Goal: Information Seeking & Learning: Learn about a topic

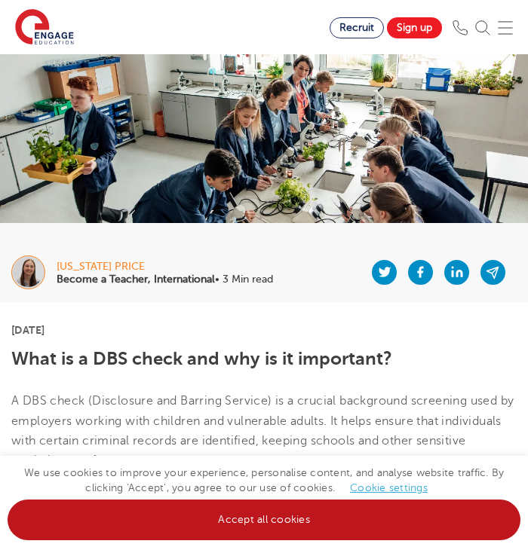
click at [405, 522] on link "Accept all cookies" at bounding box center [264, 520] width 512 height 41
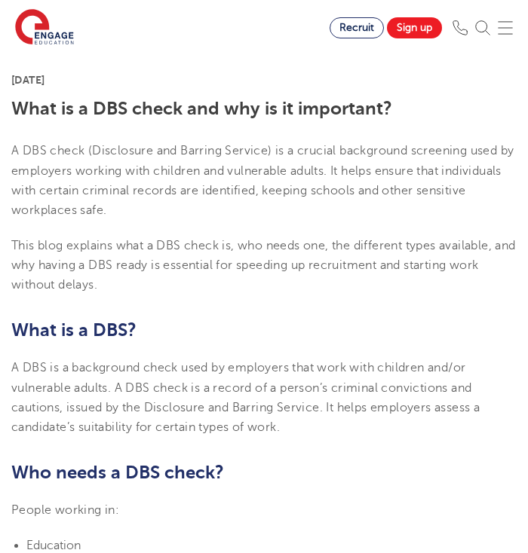
scroll to position [321, 0]
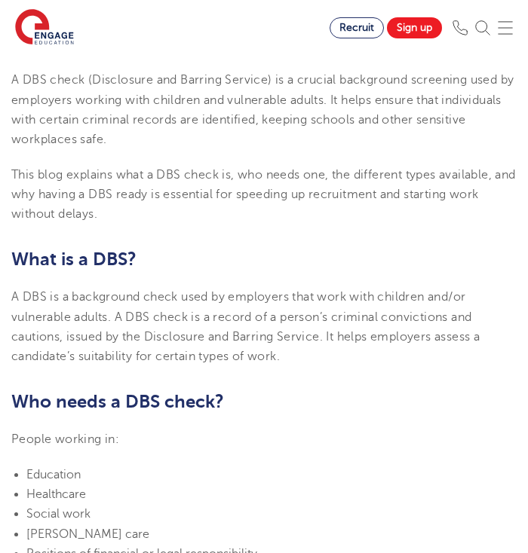
click at [427, 495] on li "Healthcare" at bounding box center [271, 495] width 490 height 20
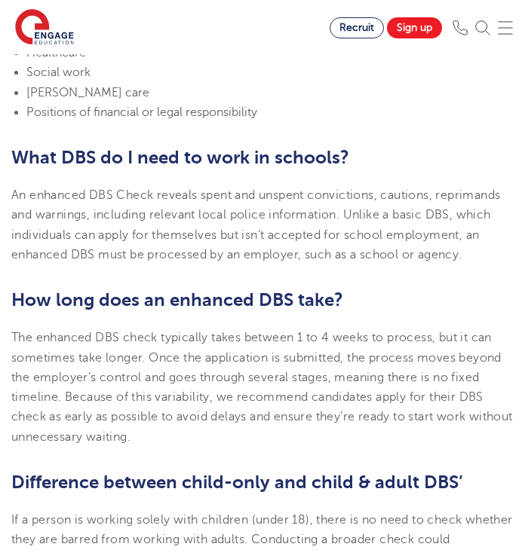
scroll to position [823, 0]
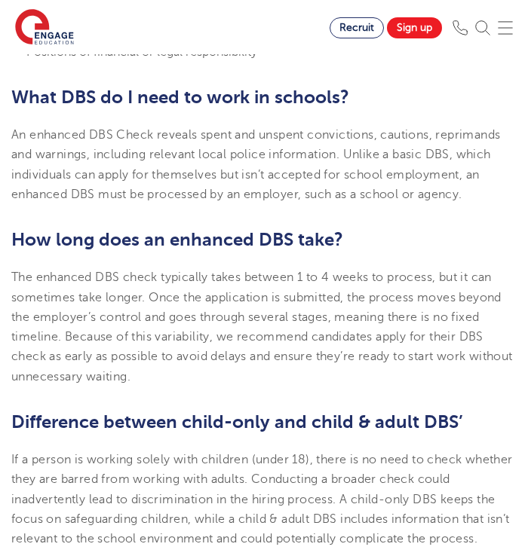
click at [499, 413] on h2 "Difference between child-only and child & adult DBS’" at bounding box center [263, 422] width 505 height 26
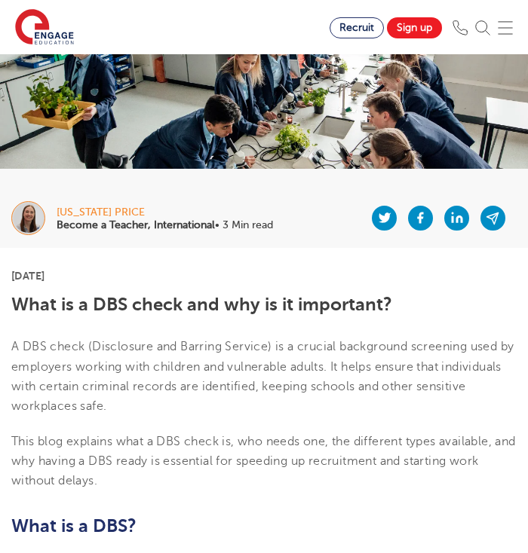
scroll to position [44, 0]
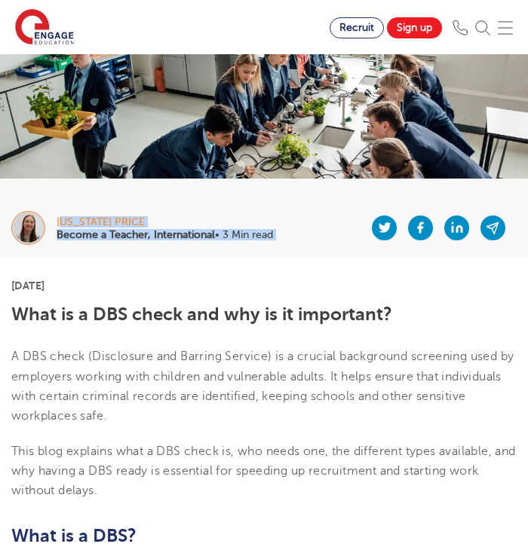
drag, startPoint x: 279, startPoint y: 227, endPoint x: 58, endPoint y: 222, distance: 220.8
click at [58, 222] on div "[US_STATE] Price Become a Teacher, International • 3 Min read" at bounding box center [264, 227] width 528 height 60
drag, startPoint x: 54, startPoint y: 224, endPoint x: 72, endPoint y: 225, distance: 18.1
copy div "[US_STATE] Price Become a Teacher, International • 3 Min read [DATE]"
